Goal: Information Seeking & Learning: Learn about a topic

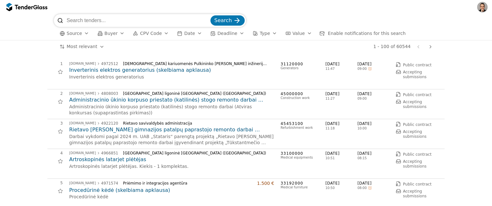
click at [84, 36] on button "Source" at bounding box center [74, 33] width 35 height 8
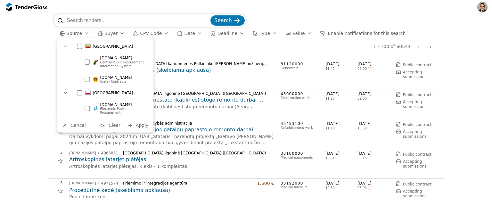
click at [86, 79] on div at bounding box center [87, 79] width 5 height 5
click at [141, 123] on span "Apply" at bounding box center [142, 125] width 13 height 5
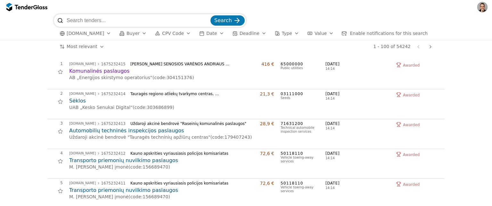
click at [98, 19] on input "search" at bounding box center [138, 20] width 143 height 13
type input "masinos"
click at [211, 15] on button "Search" at bounding box center [228, 20] width 34 height 10
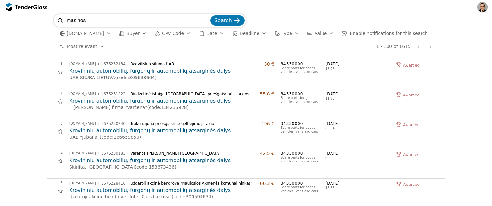
click at [123, 73] on h2 "Krovininių automobilių, furgonų ir automobilių atsarginės dalys" at bounding box center [171, 71] width 205 height 7
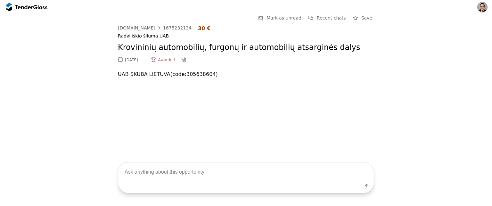
click at [28, 4] on div at bounding box center [26, 7] width 41 height 10
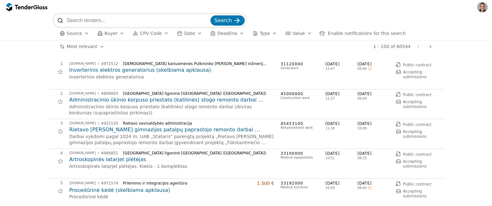
click at [79, 31] on span "Source" at bounding box center [74, 33] width 15 height 5
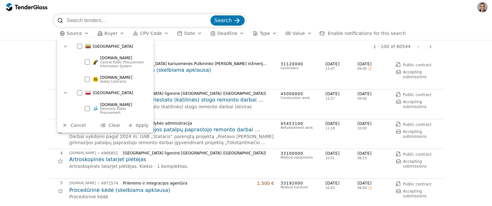
click at [79, 48] on div at bounding box center [79, 46] width 5 height 5
click at [91, 81] on div "eviesiejipirkimai.lt (beta) Contracts" at bounding box center [115, 79] width 69 height 14
click at [141, 123] on span "Apply" at bounding box center [142, 125] width 13 height 5
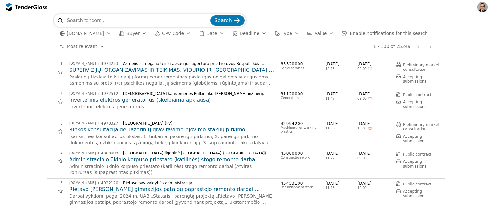
click at [138, 35] on div "button" at bounding box center [144, 33] width 18 height 17
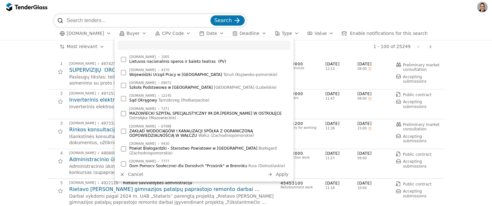
click at [174, 32] on span "CPV Code" at bounding box center [173, 33] width 22 height 5
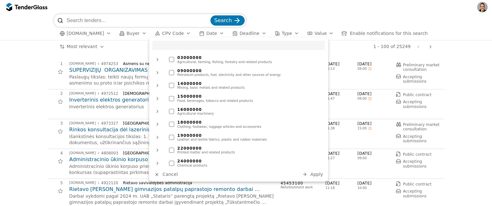
click at [131, 46] on div "1 - 100 of 25249 Previous page Next page" at bounding box center [272, 46] width 325 height 13
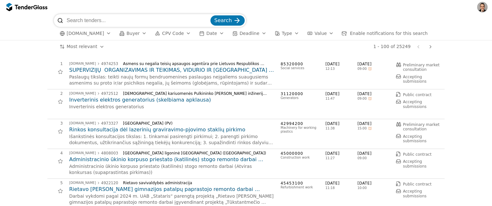
click at [123, 20] on input "search" at bounding box center [138, 20] width 143 height 13
type input "toyota"
click at [211, 15] on button "Search" at bounding box center [228, 20] width 34 height 10
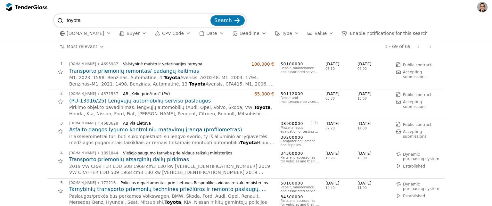
click at [376, 35] on span "Enable notifications for this search" at bounding box center [389, 33] width 78 height 5
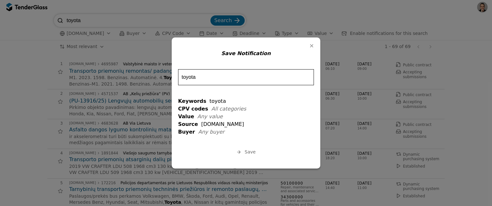
click at [245, 153] on span "Save" at bounding box center [250, 151] width 11 height 5
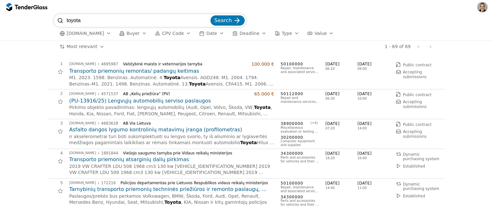
click at [123, 70] on h2 "Transporto priemonių remontas/ padangų keitimas" at bounding box center [171, 71] width 205 height 7
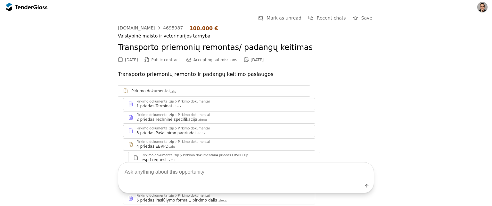
click at [177, 104] on div "1 priedas Terminai .docx" at bounding box center [224, 106] width 174 height 5
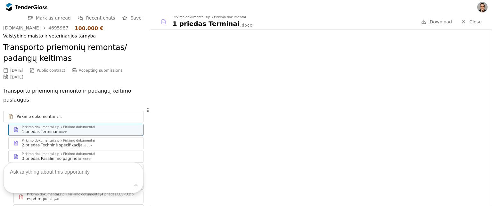
click at [81, 143] on div "2 priedas Techninė specifikacija .docx" at bounding box center [80, 145] width 117 height 5
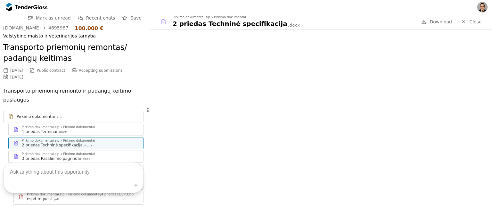
scroll to position [223, 0]
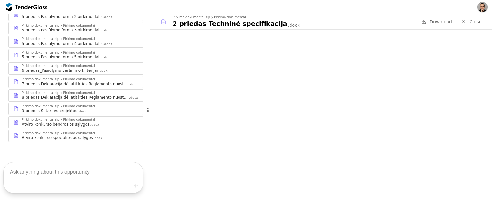
click at [54, 178] on textarea at bounding box center [74, 172] width 140 height 19
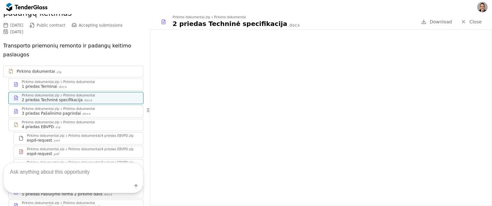
scroll to position [47, 0]
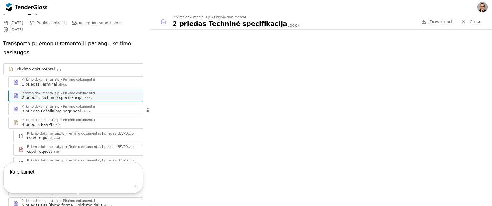
type textarea "kaip laimeti?"
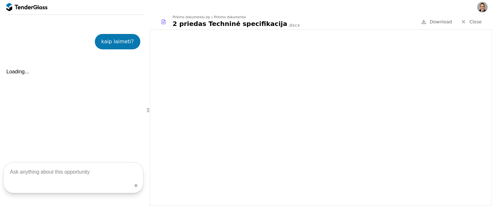
scroll to position [352, 0]
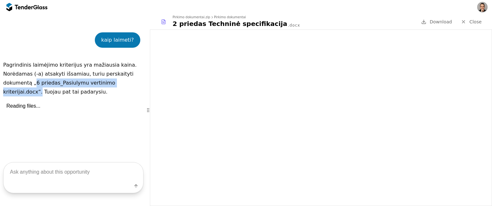
drag, startPoint x: 34, startPoint y: 82, endPoint x: 38, endPoint y: 89, distance: 7.9
click at [38, 89] on p "Norėdamas (-a) atsakyti išsamiau, turiu perskaityti dokumentą „6 priedas_Pasiul…" at bounding box center [73, 83] width 140 height 27
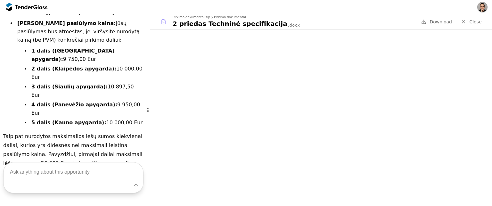
scroll to position [523, 0]
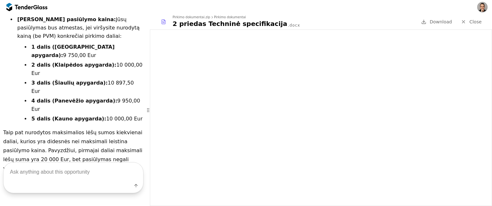
click at [33, 175] on textarea at bounding box center [74, 172] width 140 height 19
paste textarea "Kokios yra techninės specifikacijos?"
type textarea "Kokios yra techninės specifikacijos?"
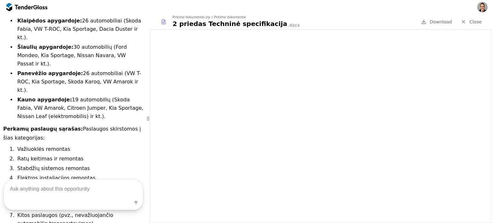
scroll to position [1104, 0]
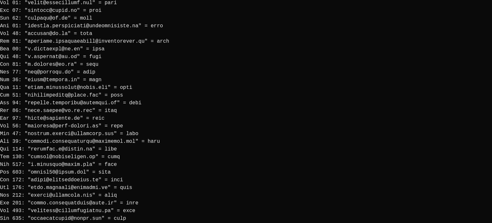
scroll to position [1331, 0]
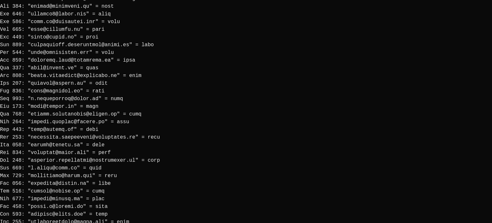
scroll to position [1339, 0]
